Goal: Obtain resource: Download file/media

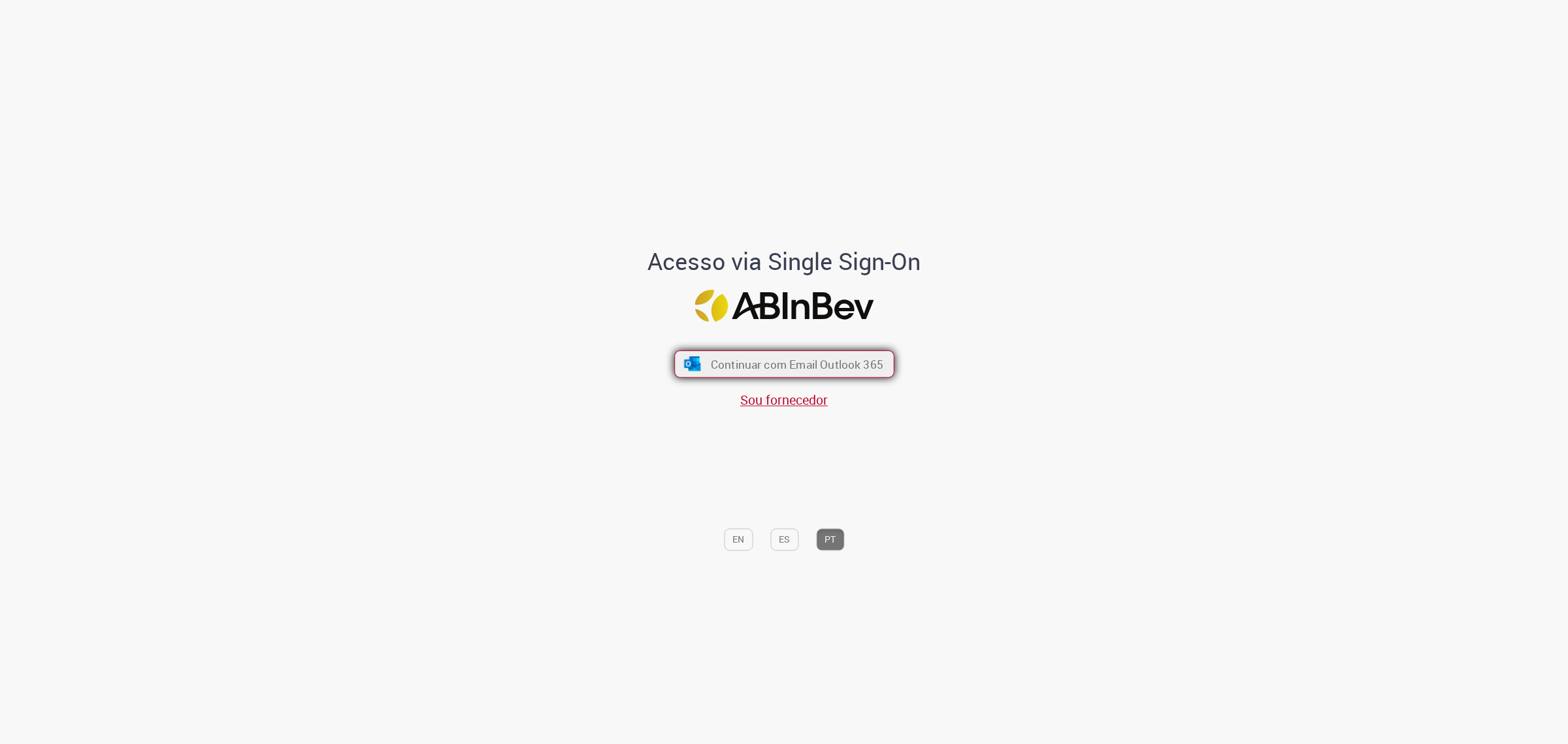
click at [820, 367] on span "Continuar com Email Outlook 365" at bounding box center [796, 364] width 172 height 15
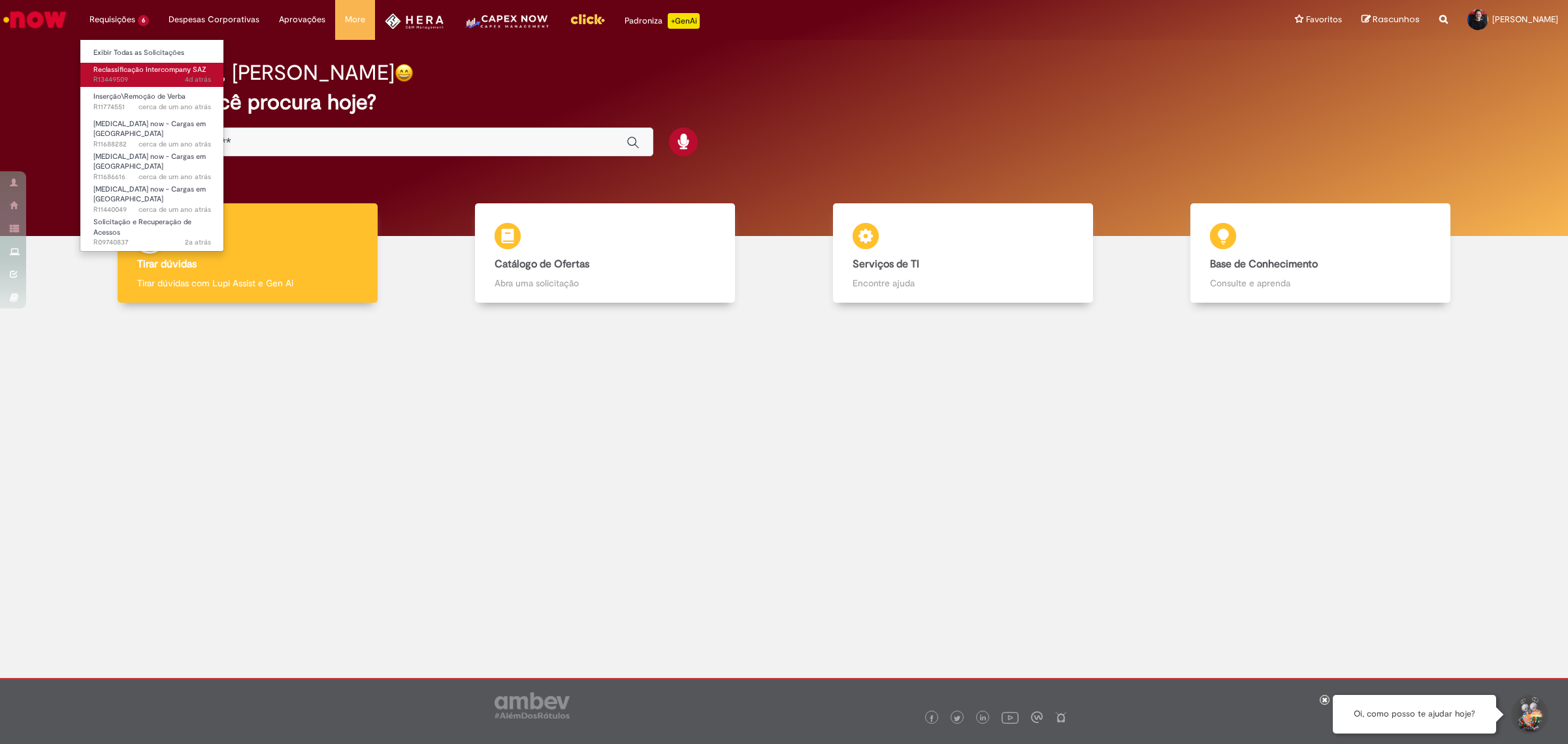
click at [161, 74] on span "Reclassificação Intercompany SAZ" at bounding box center [150, 70] width 113 height 10
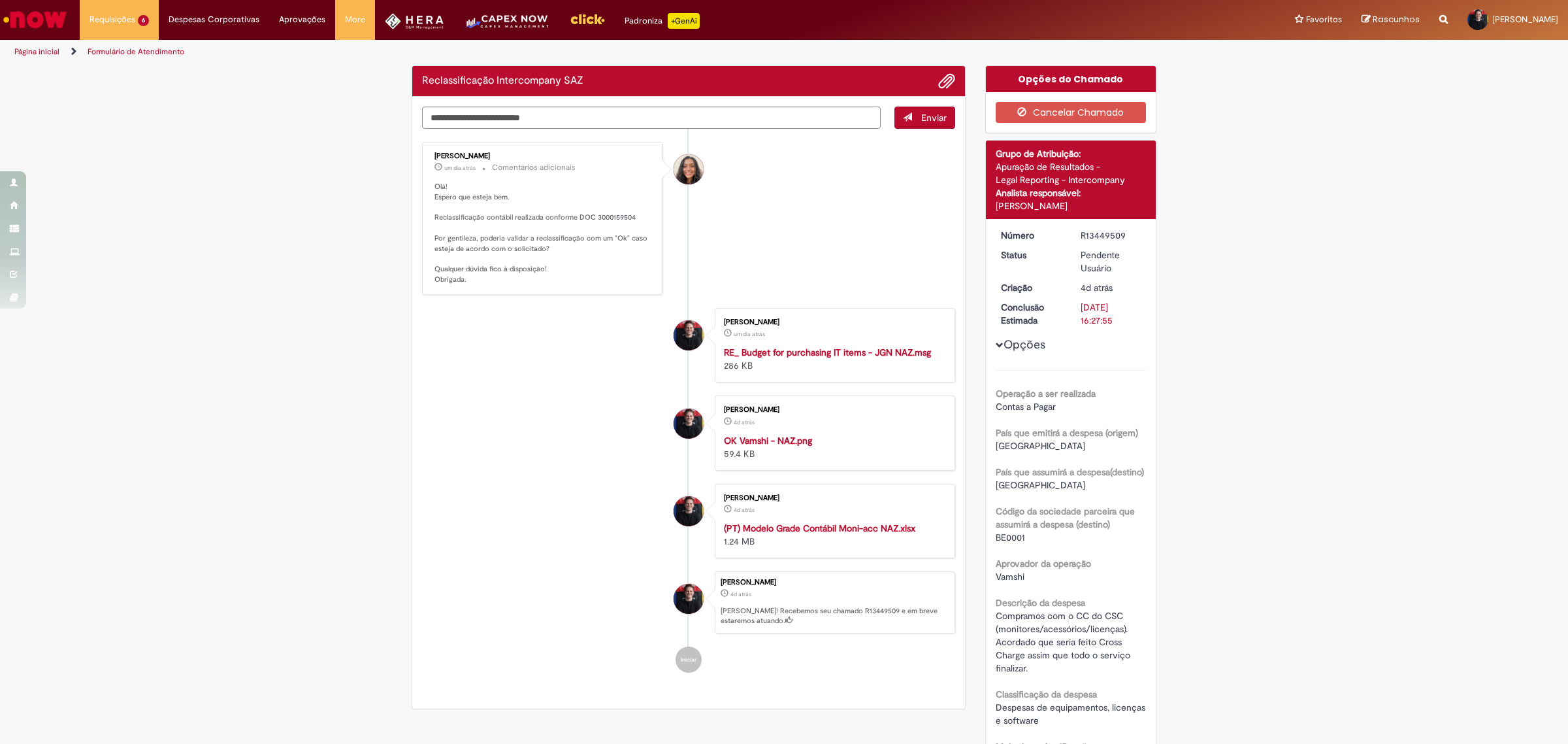
click at [1186, 358] on div "Verificar Código de Barras Reclassificação Intercompany SAZ Enviar [PERSON_NAME…" at bounding box center [784, 574] width 1568 height 1017
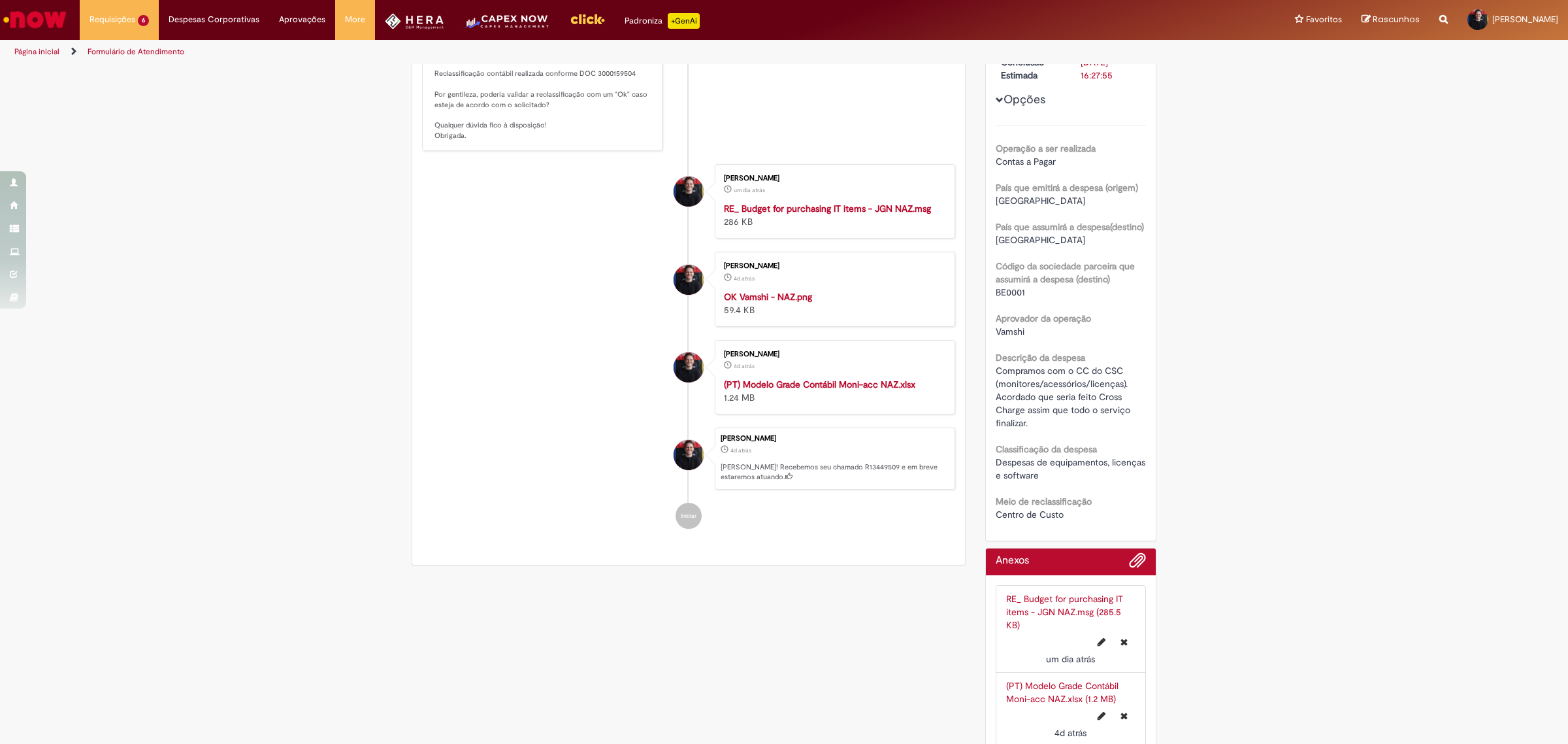
scroll to position [408, 0]
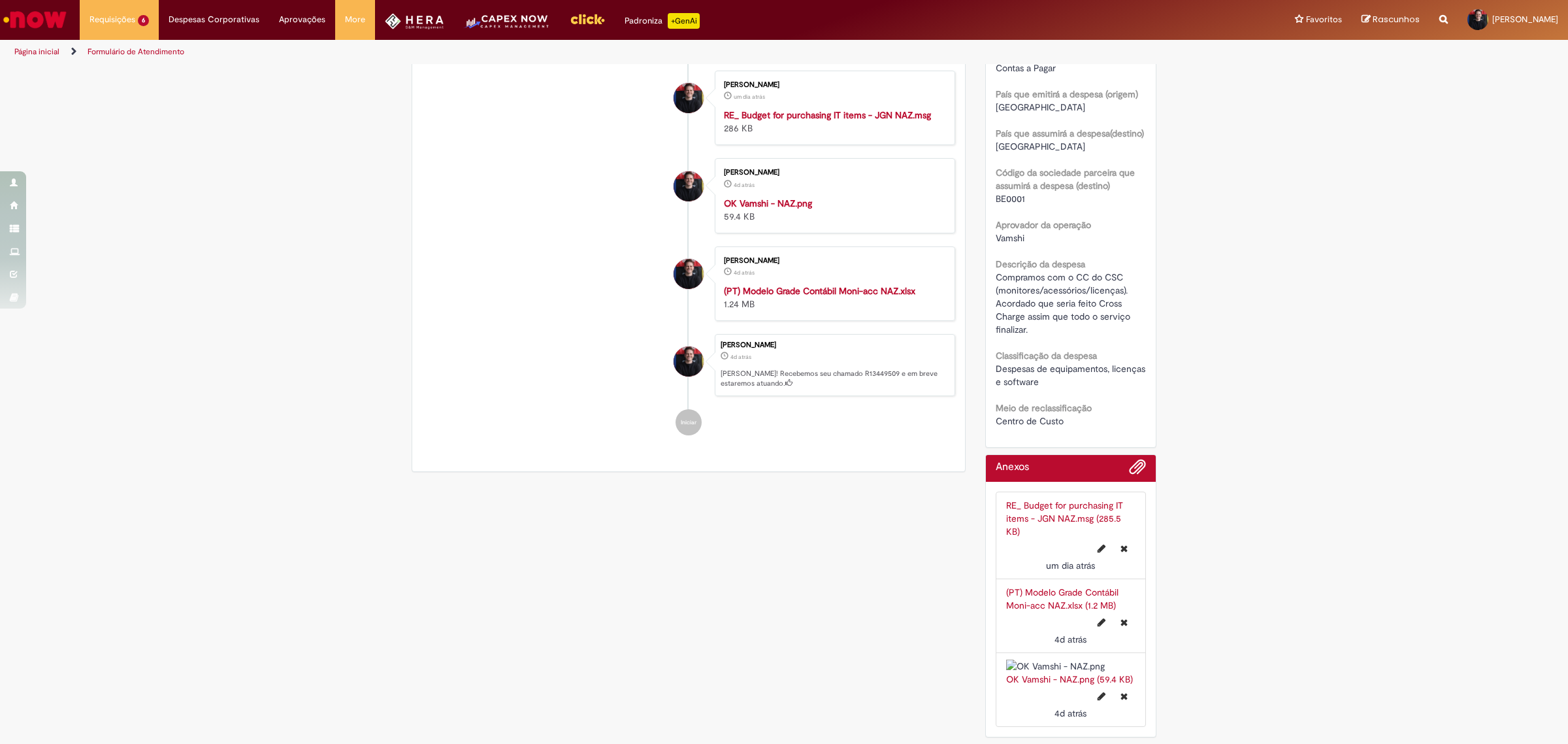
click at [1060, 586] on link "(PT) Modelo Grade Contábil Moni-acc NAZ.xlsx (1.2 MB)" at bounding box center [1062, 598] width 112 height 25
